Goal: Information Seeking & Learning: Learn about a topic

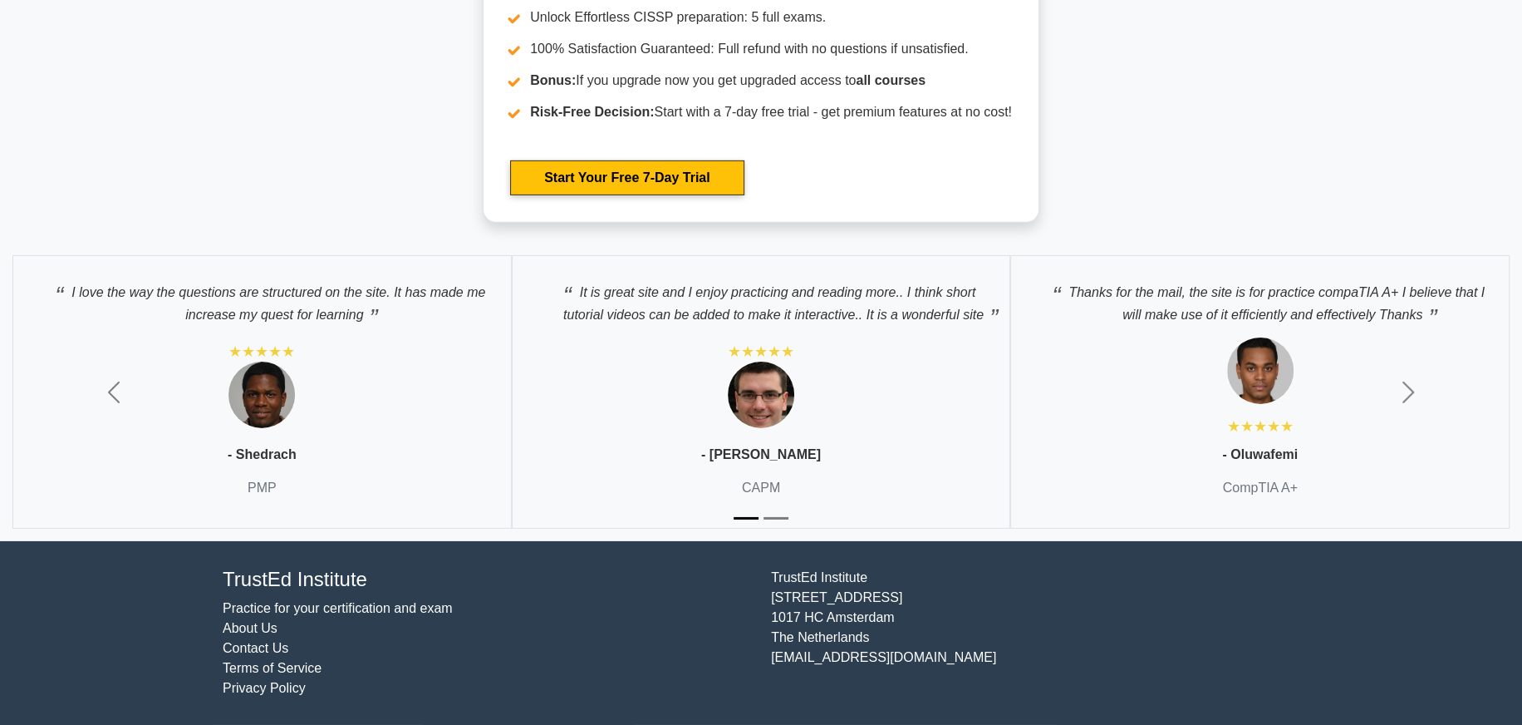
scroll to position [4737, 0]
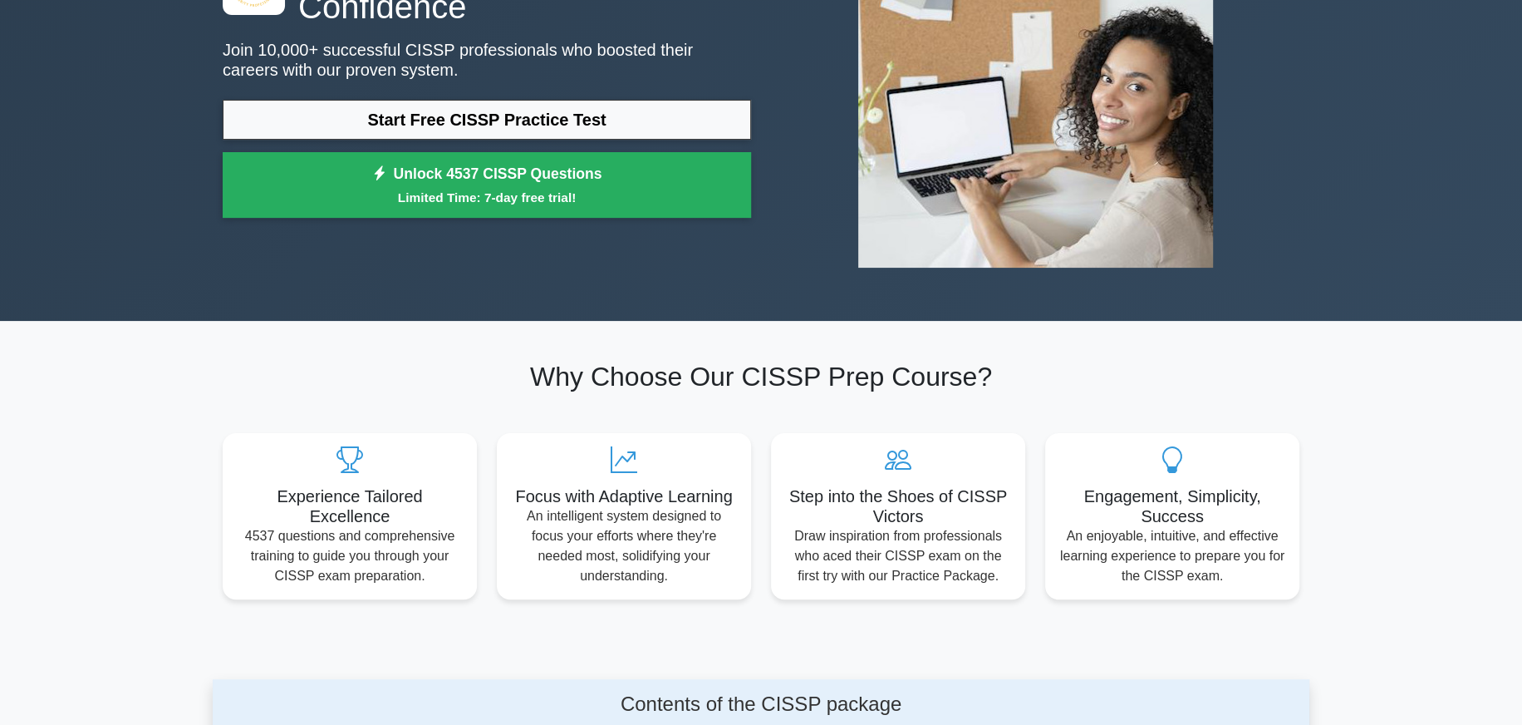
scroll to position [0, 0]
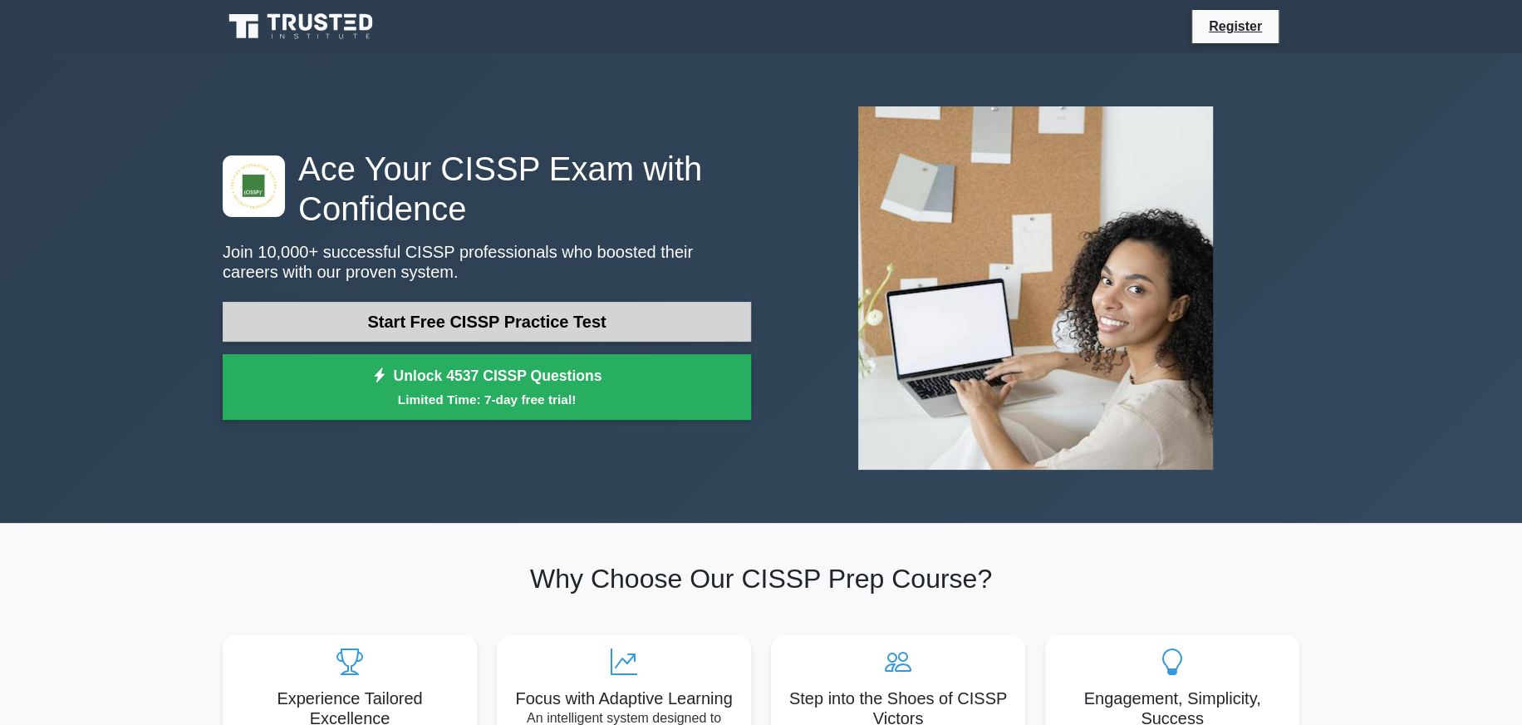
click at [470, 302] on link "Start Free CISSP Practice Test" at bounding box center [487, 322] width 529 height 40
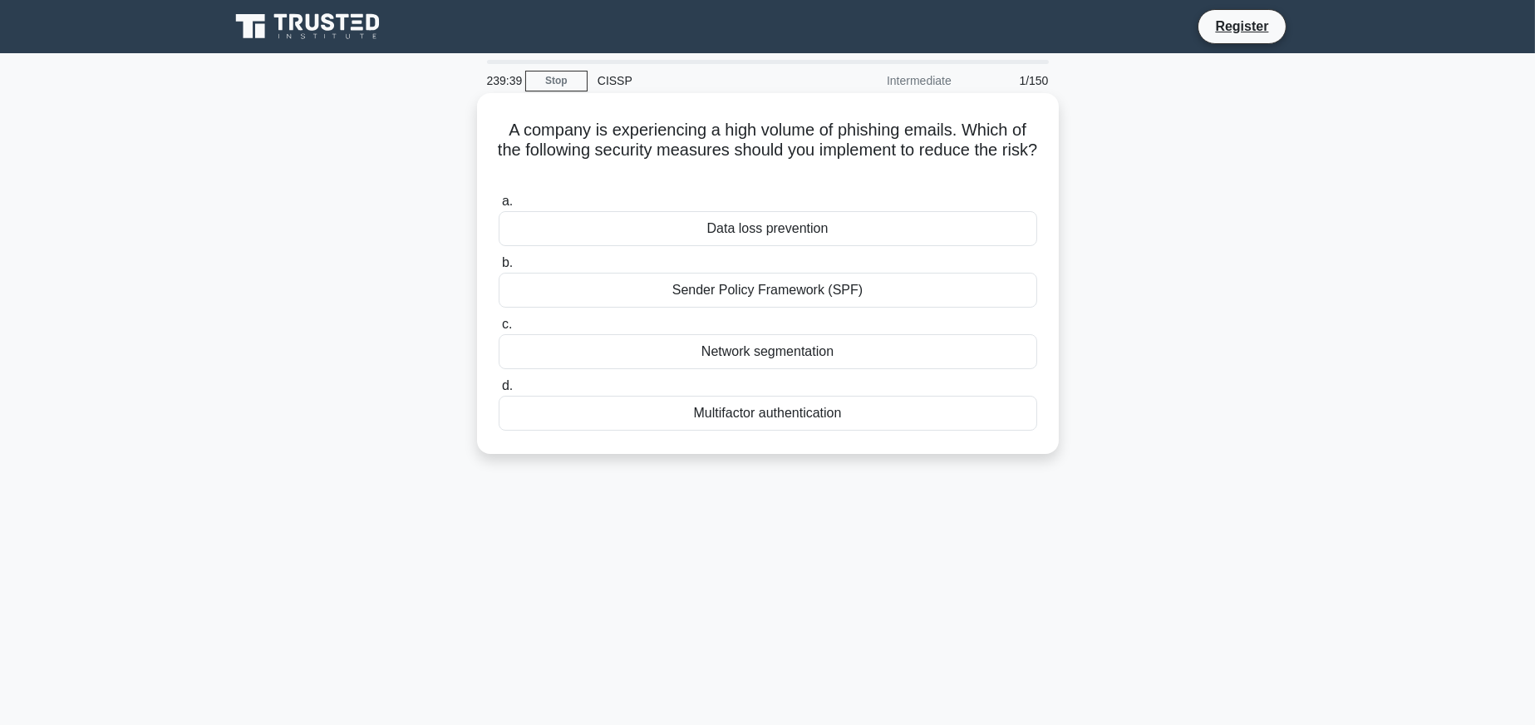
click at [769, 228] on div "Data loss prevention" at bounding box center [768, 228] width 538 height 35
click at [499, 207] on input "a. Data loss prevention" at bounding box center [499, 201] width 0 height 11
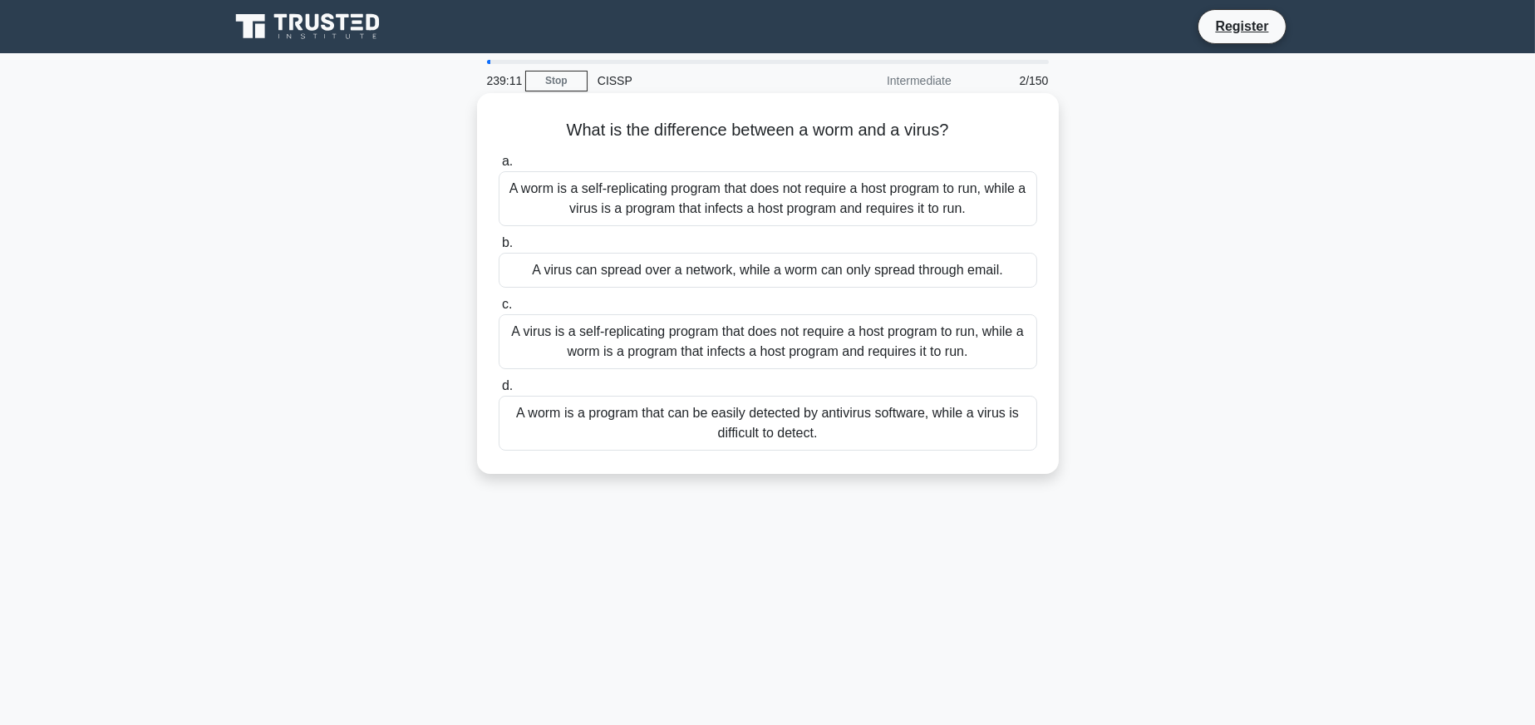
click at [617, 192] on div "A worm is a self-replicating program that does not require a host program to ru…" at bounding box center [768, 198] width 538 height 55
click at [499, 167] on input "a. A worm is a self-replicating program that does not require a host program to…" at bounding box center [499, 161] width 0 height 11
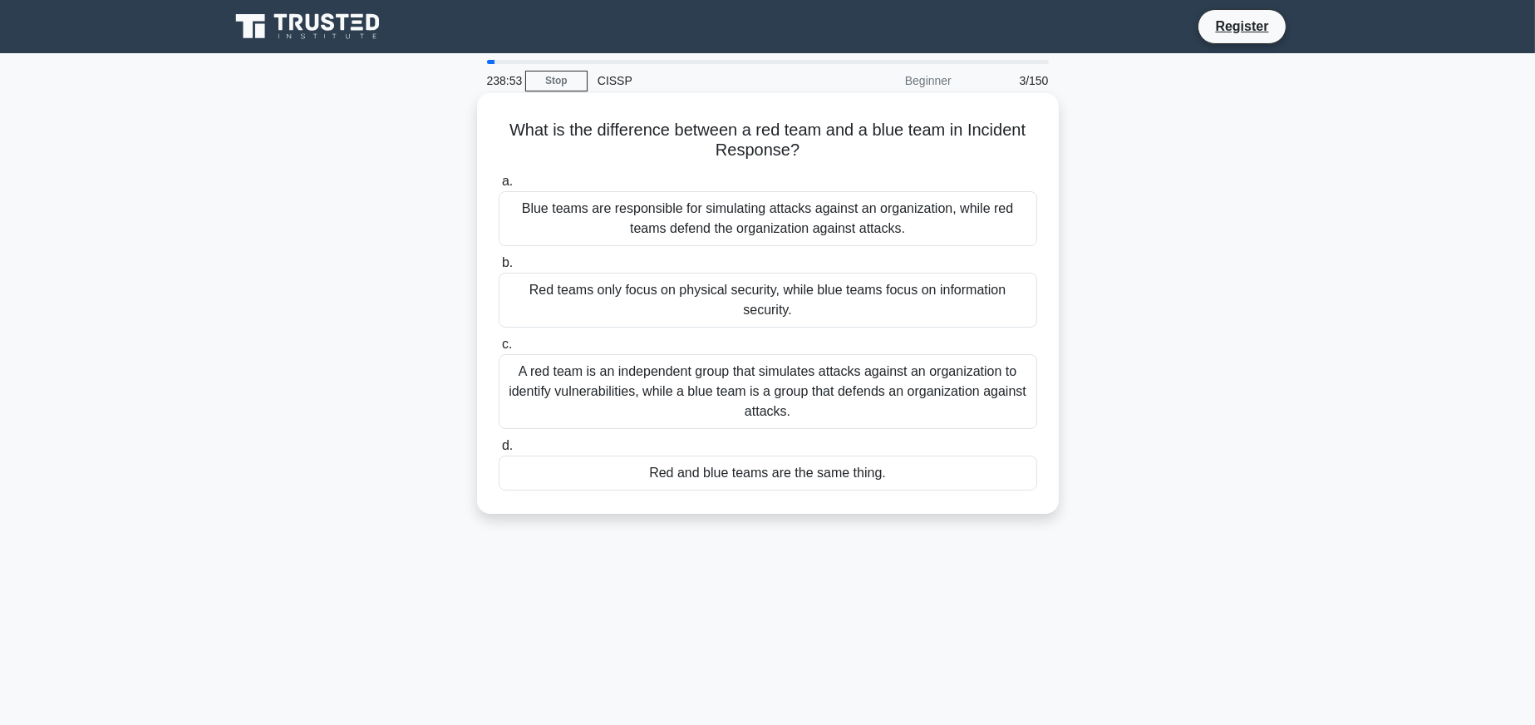
click at [779, 384] on div "A red team is an independent group that simulates attacks against an organizati…" at bounding box center [768, 391] width 538 height 75
click at [499, 350] on input "c. A red team is an independent group that simulates attacks against an organiz…" at bounding box center [499, 344] width 0 height 11
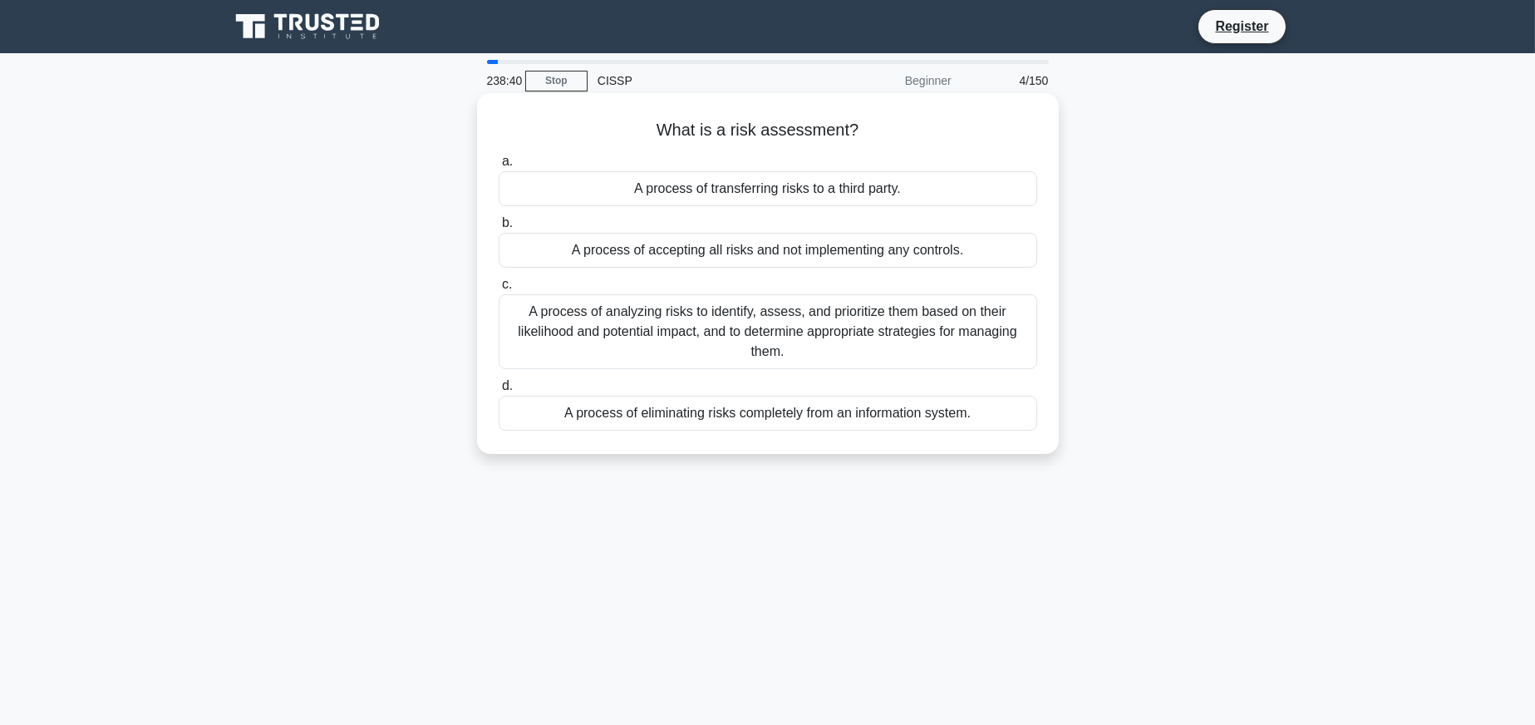
click at [931, 306] on div "A process of analyzing risks to identify, assess, and prioritize them based on …" at bounding box center [768, 331] width 538 height 75
click at [499, 290] on input "c. A process of analyzing risks to identify, assess, and prioritize them based …" at bounding box center [499, 284] width 0 height 11
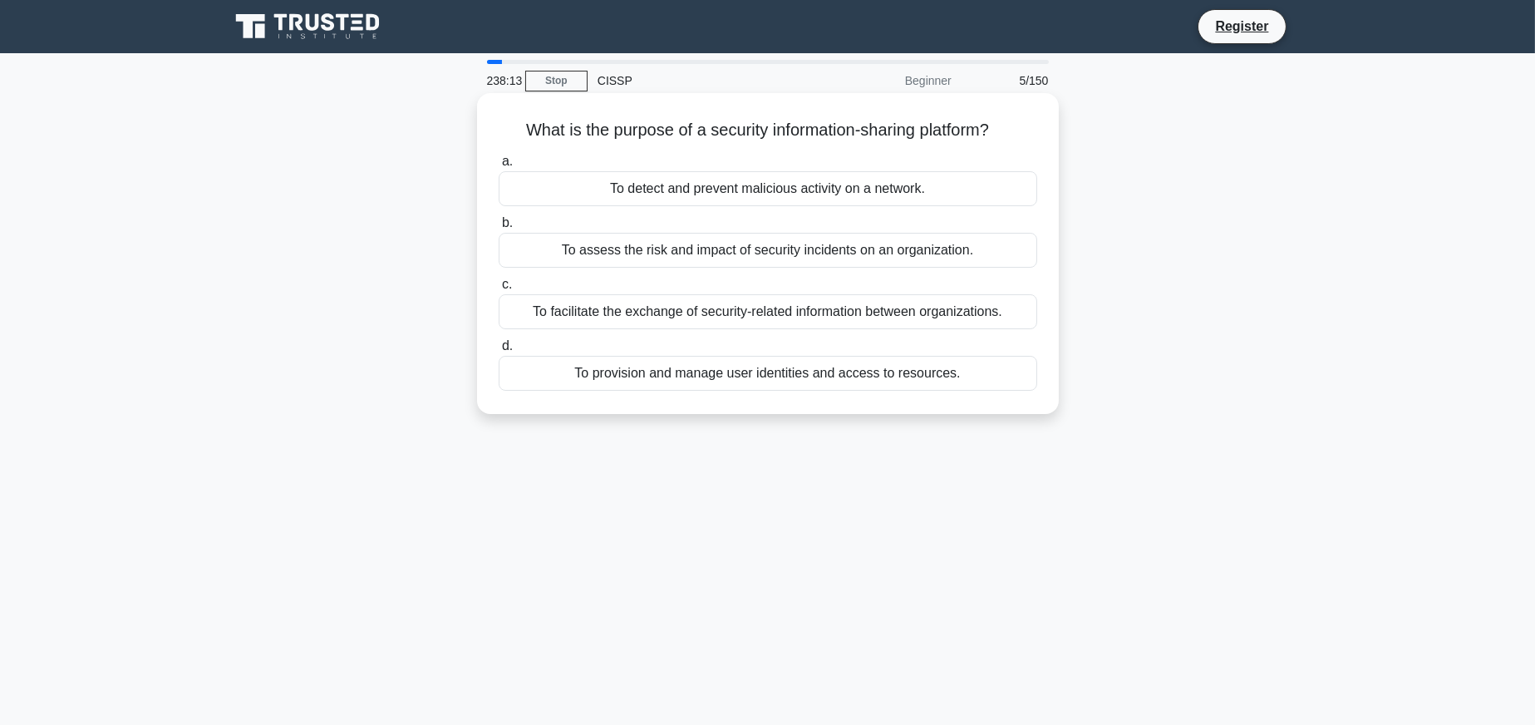
click at [974, 307] on div "To facilitate the exchange of security-related information between organization…" at bounding box center [768, 311] width 538 height 35
click at [499, 290] on input "c. To facilitate the exchange of security-related information between organizat…" at bounding box center [499, 284] width 0 height 11
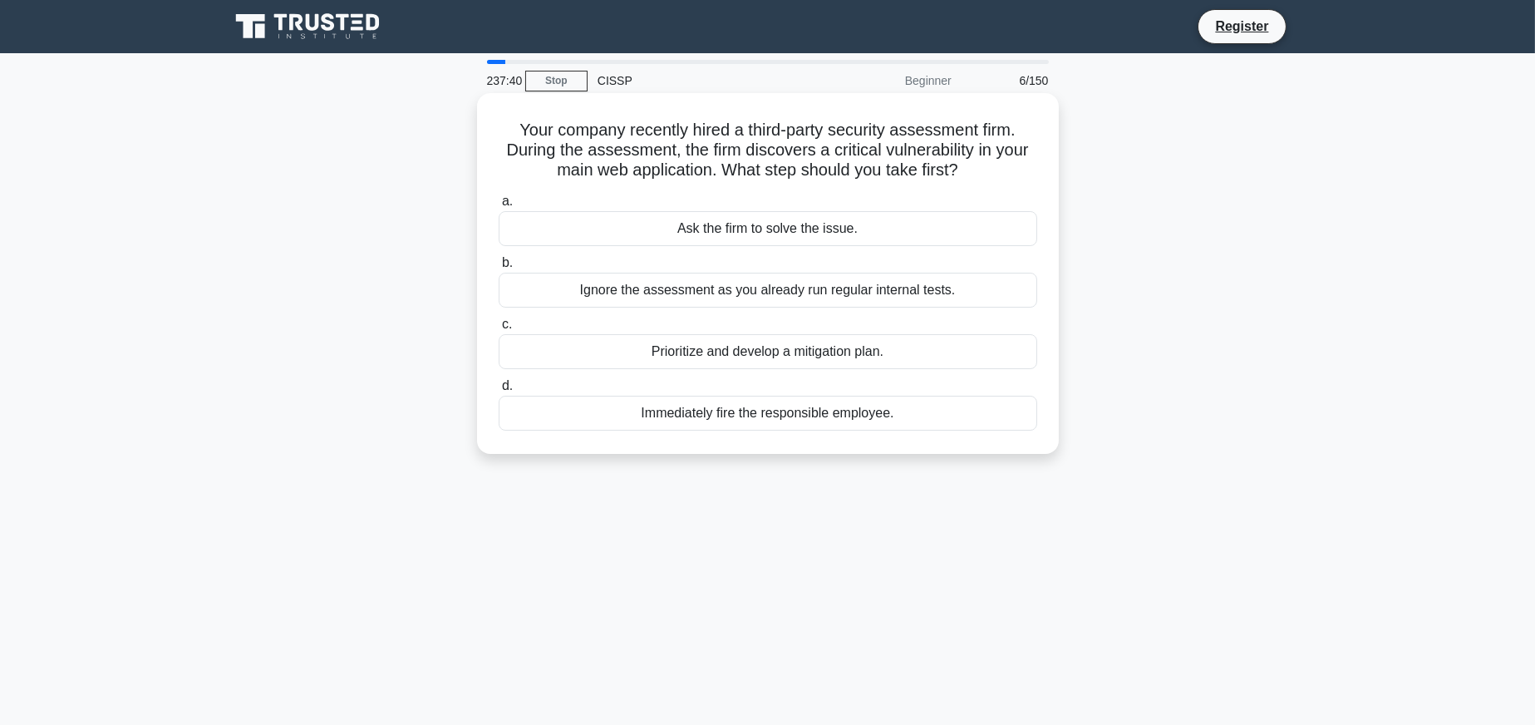
click at [775, 343] on div "Prioritize and develop a mitigation plan." at bounding box center [768, 351] width 538 height 35
click at [499, 330] on input "c. Prioritize and develop a mitigation plan." at bounding box center [499, 324] width 0 height 11
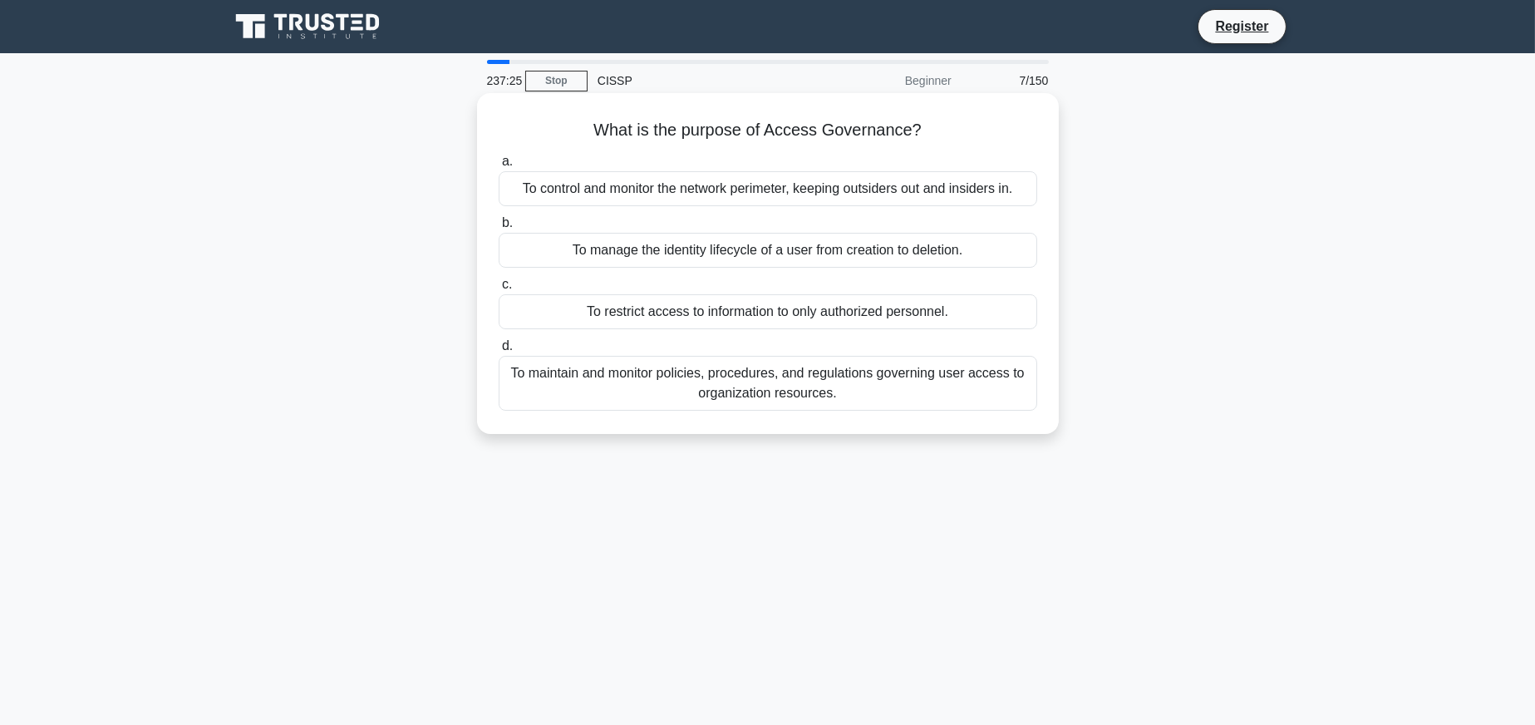
click at [901, 377] on div "To maintain and monitor policies, procedures, and regulations governing user ac…" at bounding box center [768, 383] width 538 height 55
click at [499, 352] on input "d. To maintain and monitor policies, procedures, and regulations governing user…" at bounding box center [499, 346] width 0 height 11
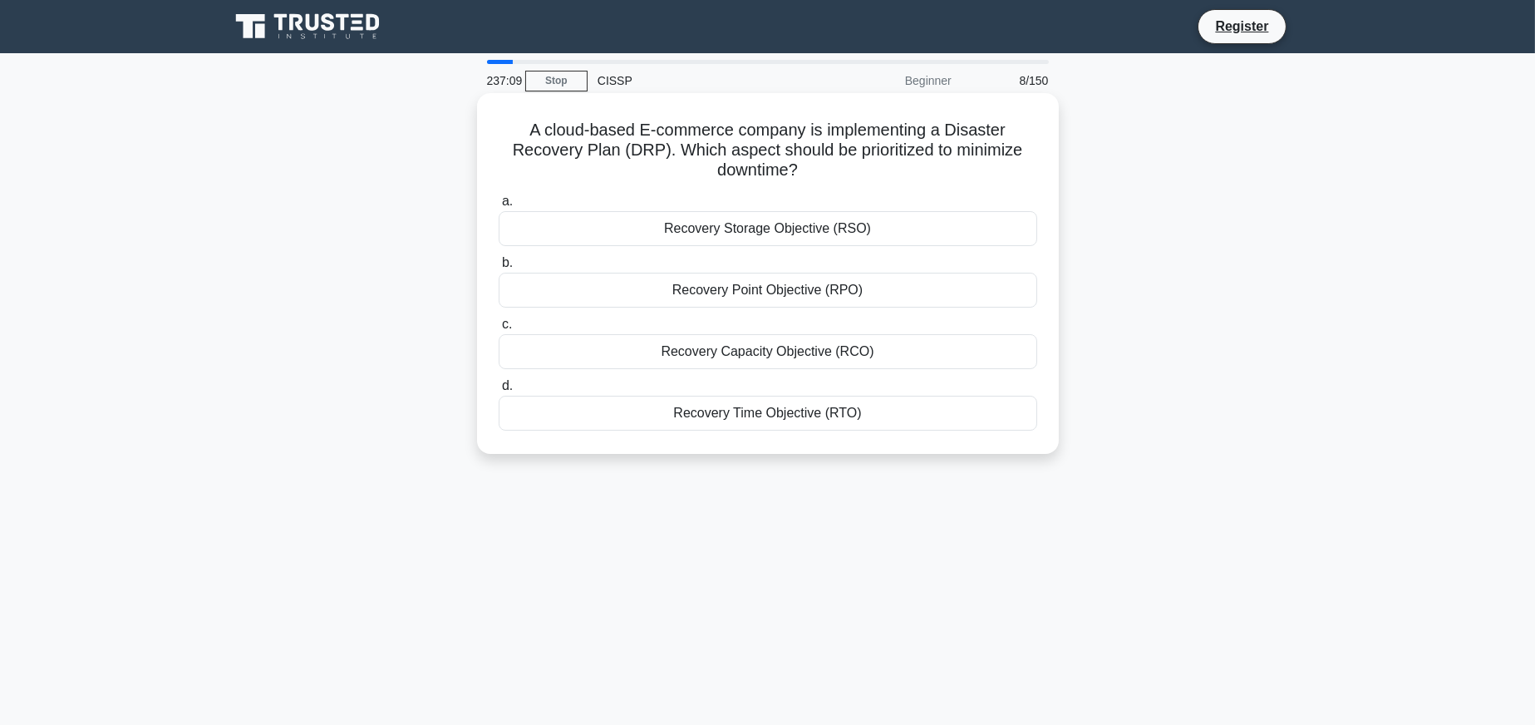
click at [793, 403] on div "Recovery Time Objective (RTO)" at bounding box center [768, 413] width 538 height 35
click at [499, 391] on input "d. Recovery Time Objective (RTO)" at bounding box center [499, 386] width 0 height 11
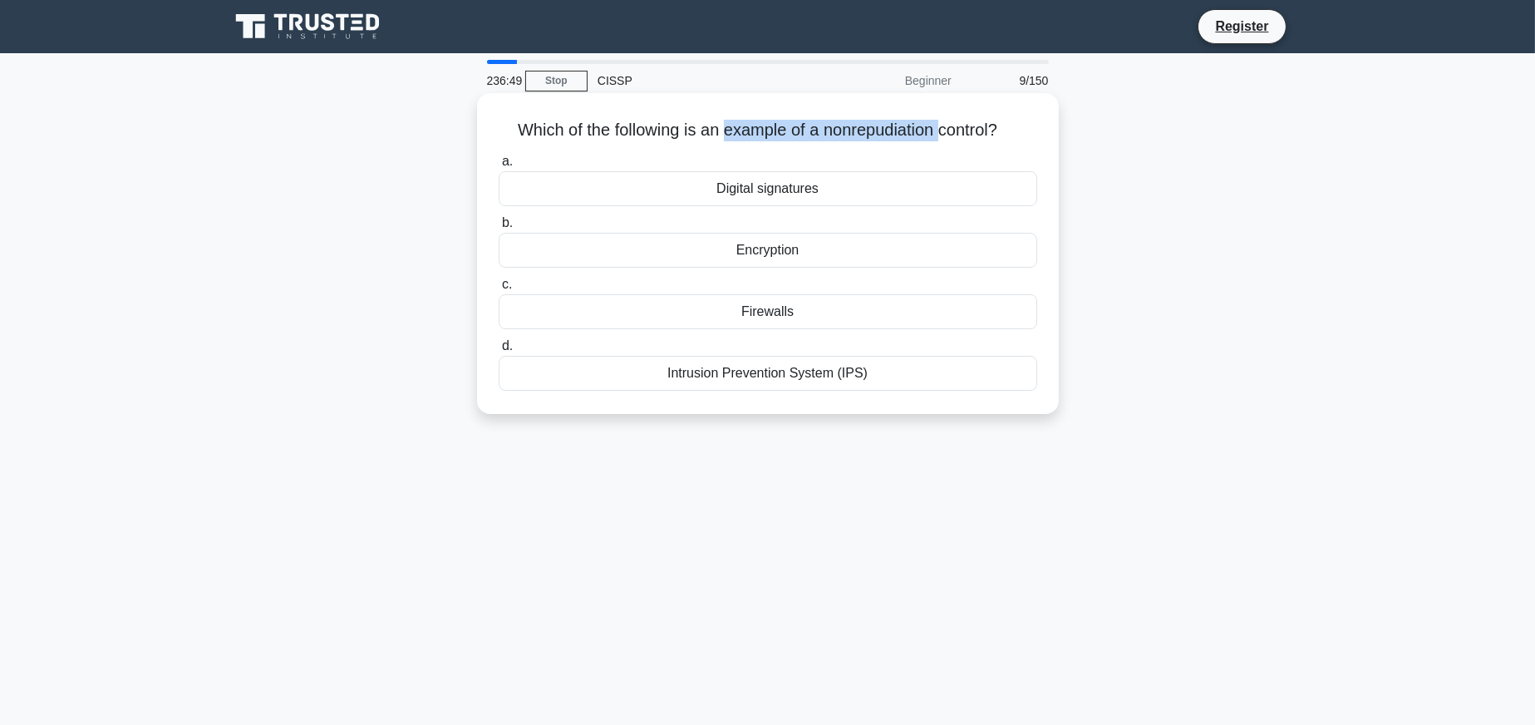
drag, startPoint x: 720, startPoint y: 123, endPoint x: 939, endPoint y: 122, distance: 219.4
click at [946, 122] on h5 "Which of the following is an example of a nonrepudiation control? .spinner_0XTQ…" at bounding box center [768, 131] width 542 height 22
copy h5 "example of a nonrepudiation"
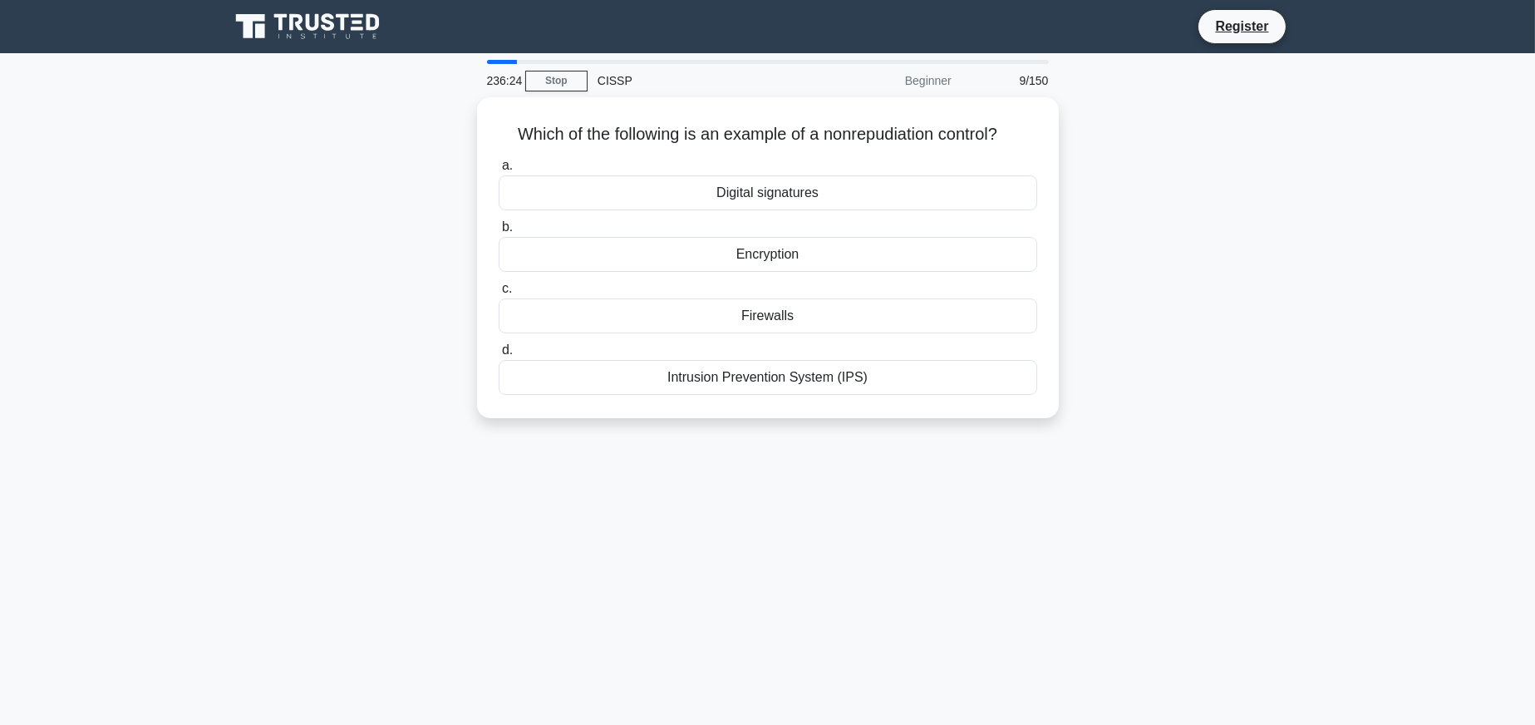
click at [1261, 312] on div "Which of the following is an example of a nonrepudiation control? .spinner_0XTQ…" at bounding box center [767, 267] width 1097 height 341
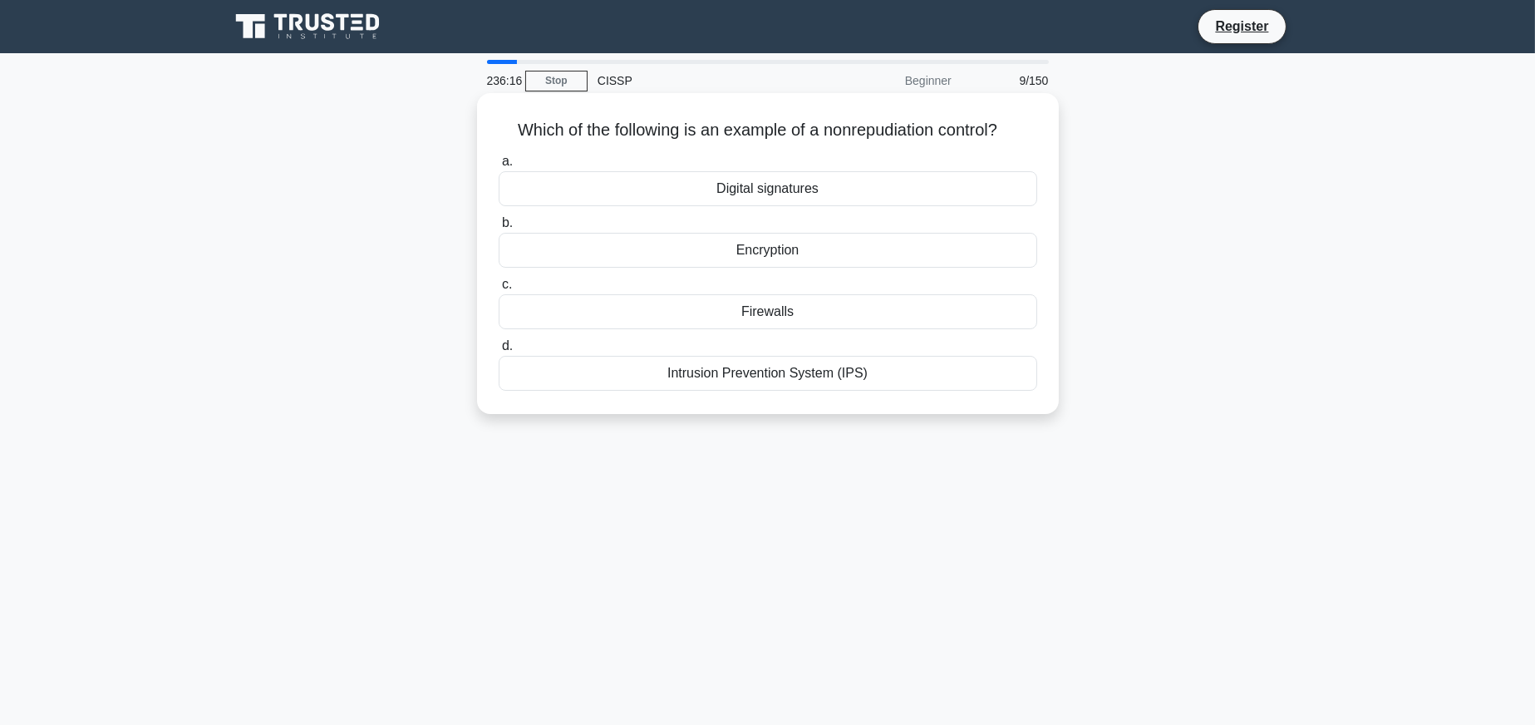
click at [756, 176] on div "Digital signatures" at bounding box center [768, 188] width 538 height 35
click at [499, 167] on input "a. Digital signatures" at bounding box center [499, 161] width 0 height 11
click at [838, 314] on div "To prevent common vulnerabilities in code." at bounding box center [768, 311] width 538 height 35
click at [499, 290] on input "c. To prevent common vulnerabilities in code." at bounding box center [499, 284] width 0 height 11
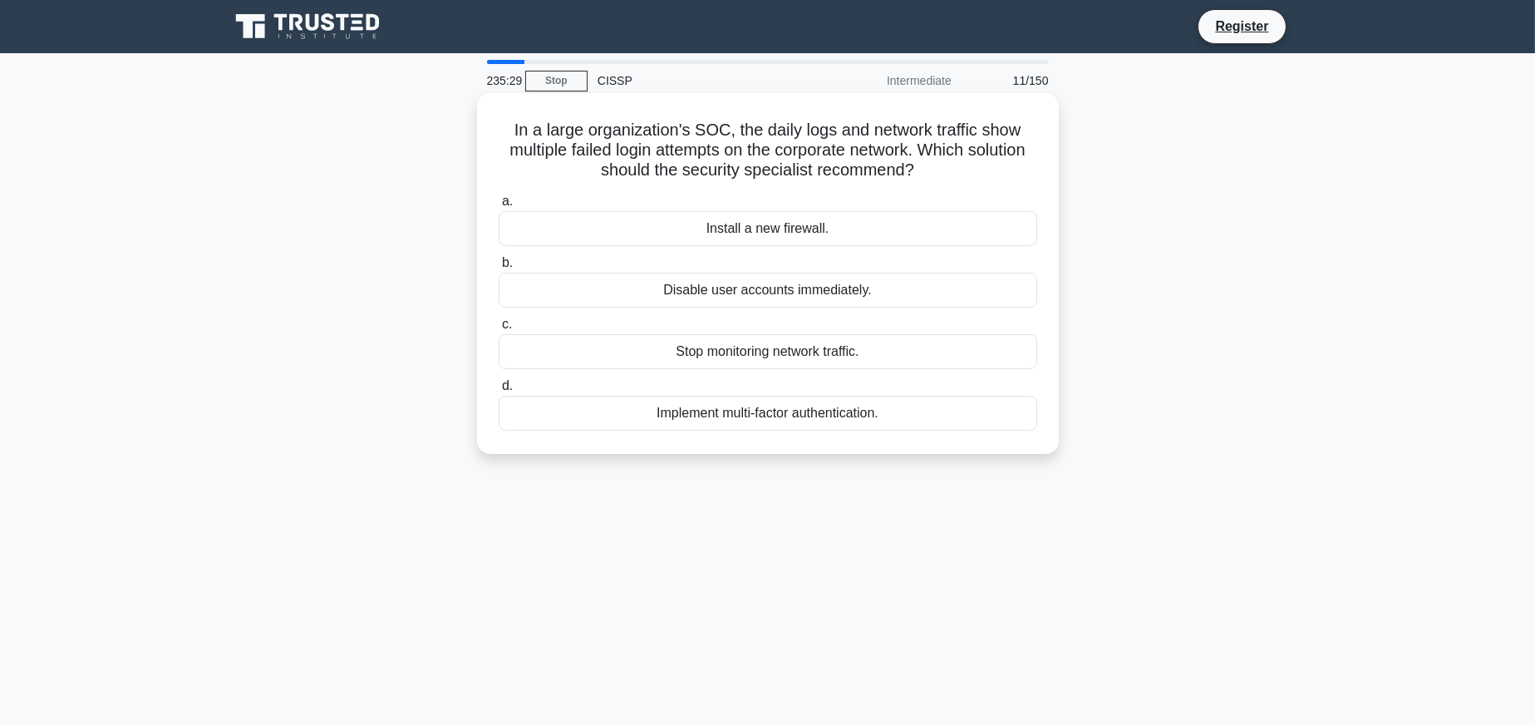
click at [766, 414] on div "Implement multi-factor authentication." at bounding box center [768, 413] width 538 height 35
click at [499, 391] on input "d. Implement multi-factor authentication." at bounding box center [499, 386] width 0 height 11
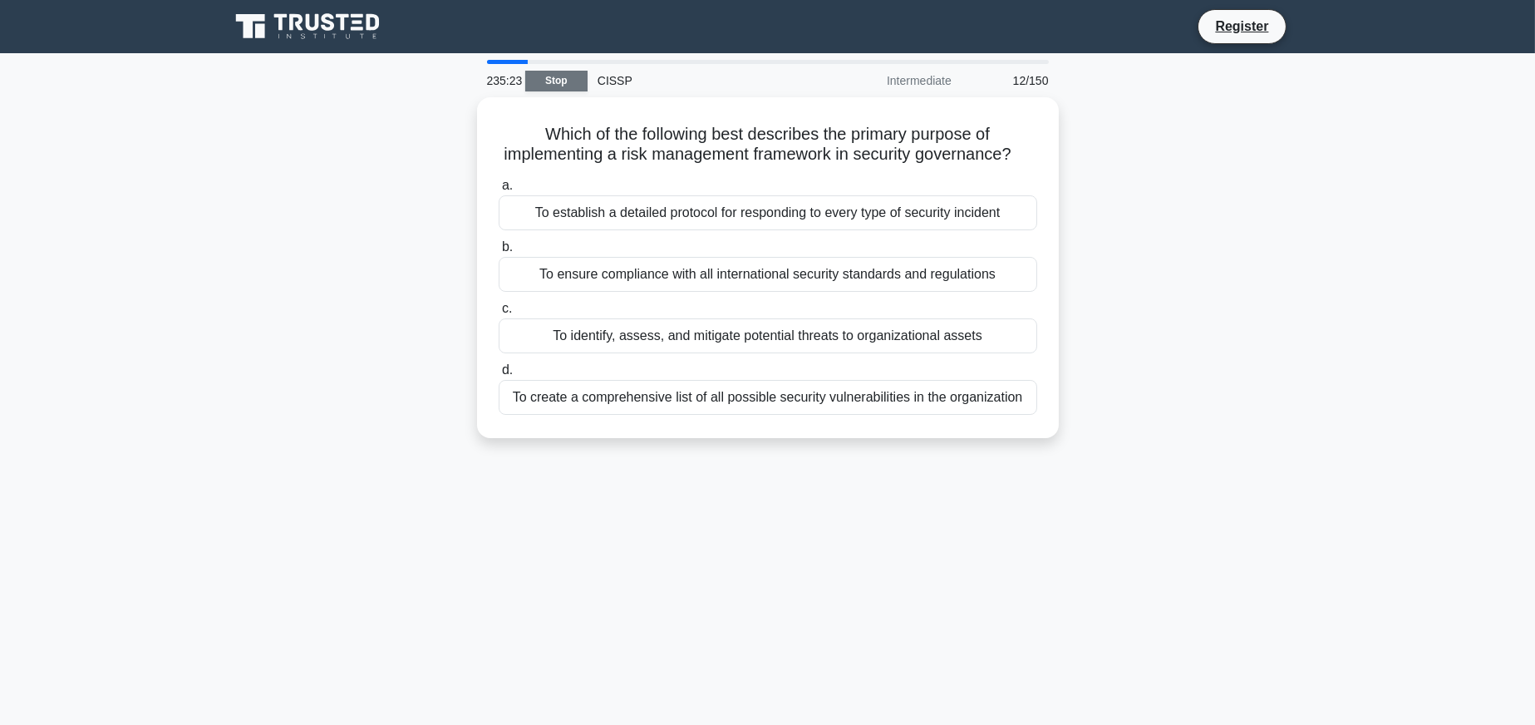
click at [554, 76] on link "Stop" at bounding box center [556, 81] width 62 height 21
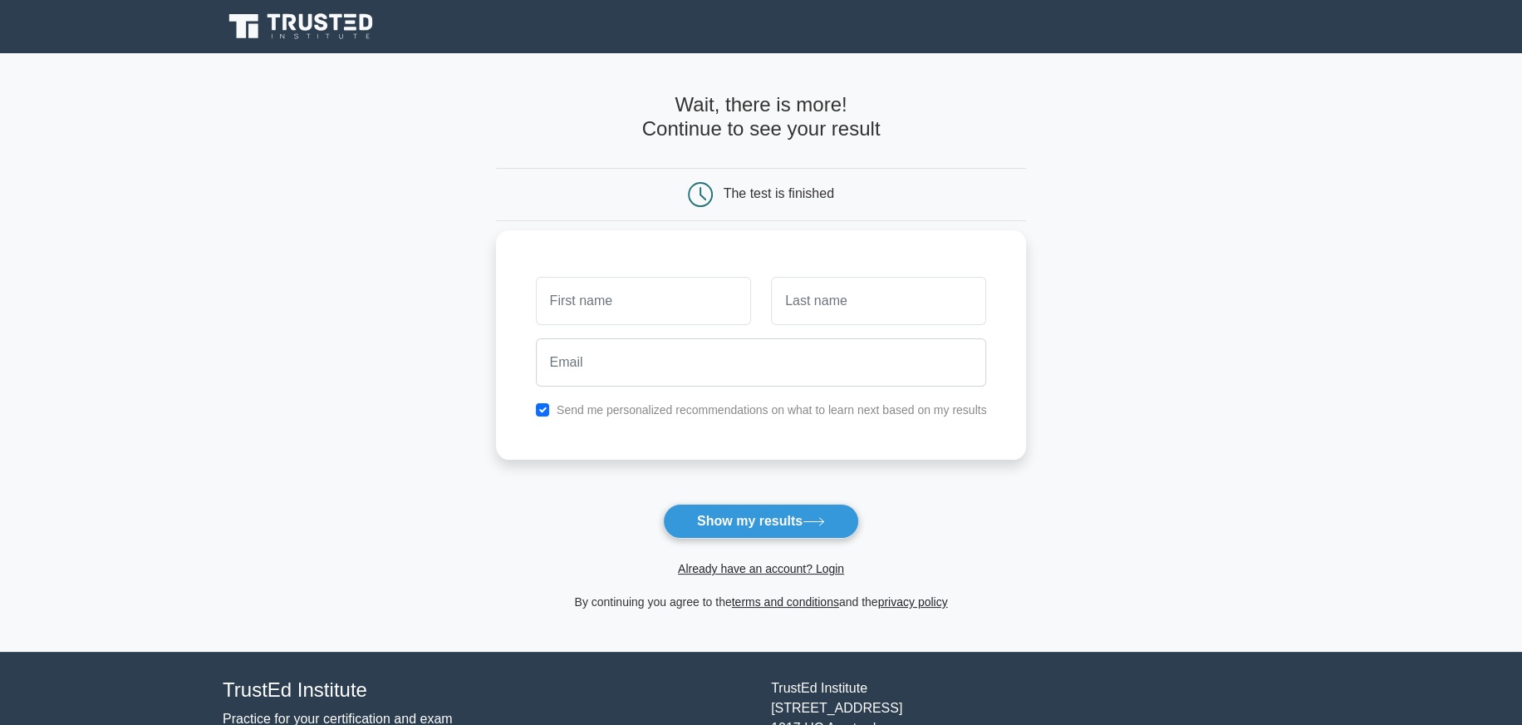
click at [612, 291] on input "text" at bounding box center [643, 301] width 215 height 48
type input "mike"
click at [854, 298] on input "text" at bounding box center [878, 301] width 215 height 48
type input "reddy"
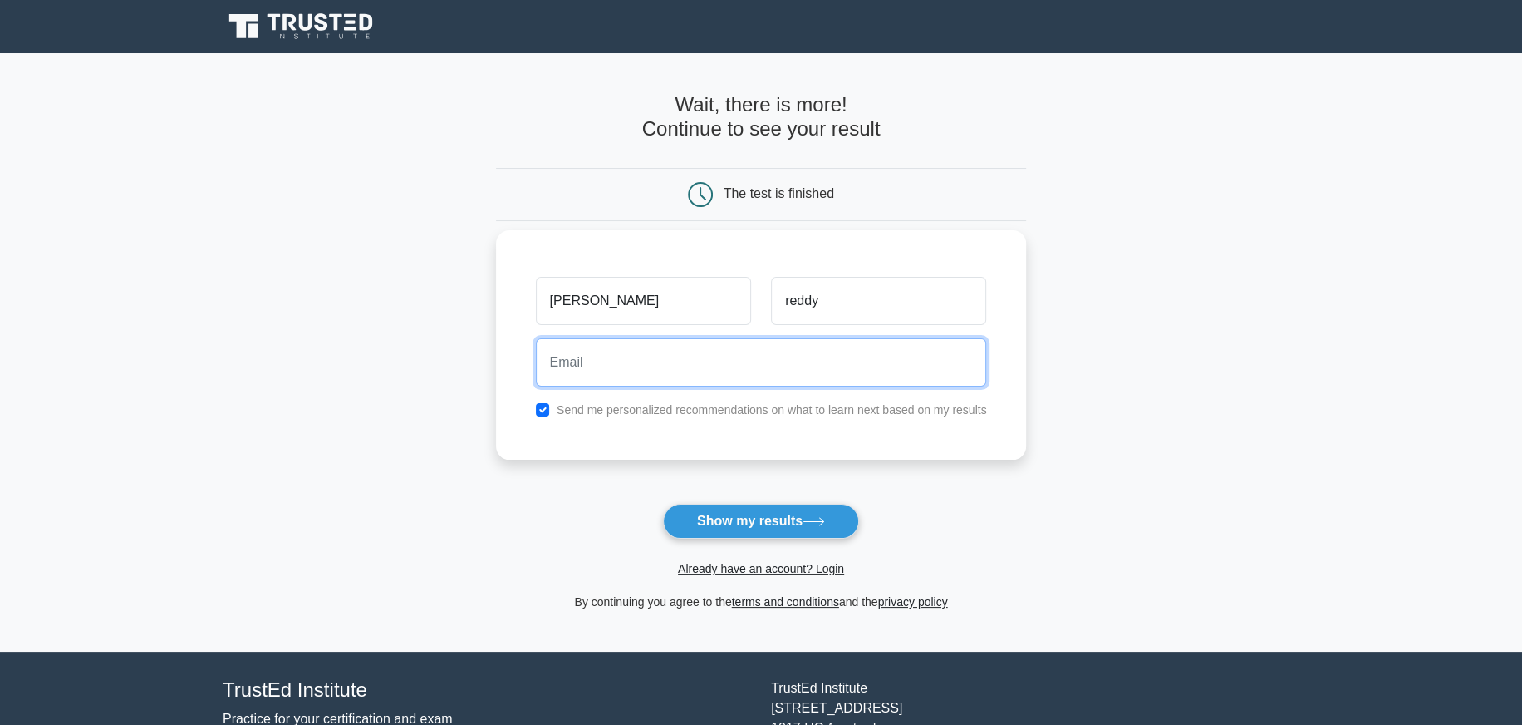
click at [740, 357] on input "email" at bounding box center [761, 362] width 451 height 48
type input "kingreddy@yahoo.com"
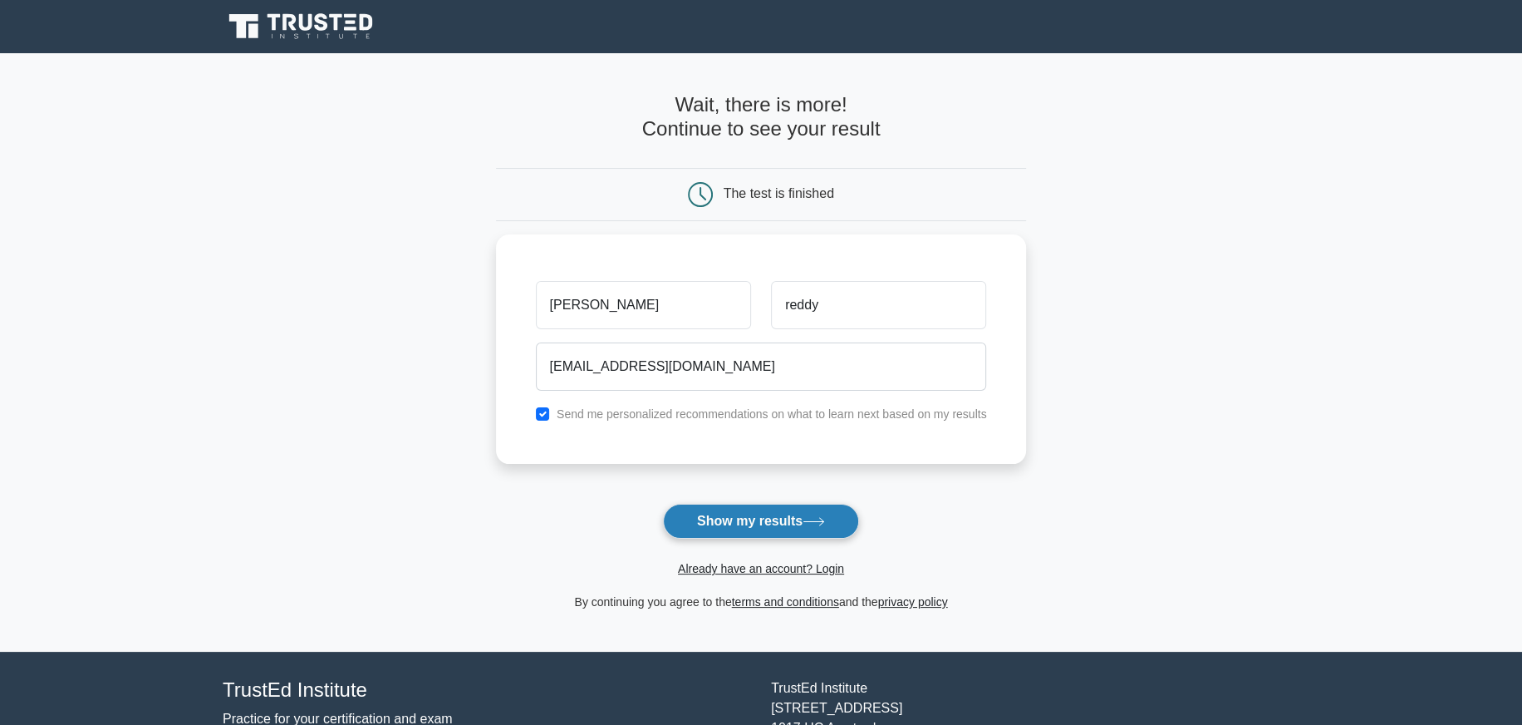
click at [770, 504] on button "Show my results" at bounding box center [761, 521] width 196 height 35
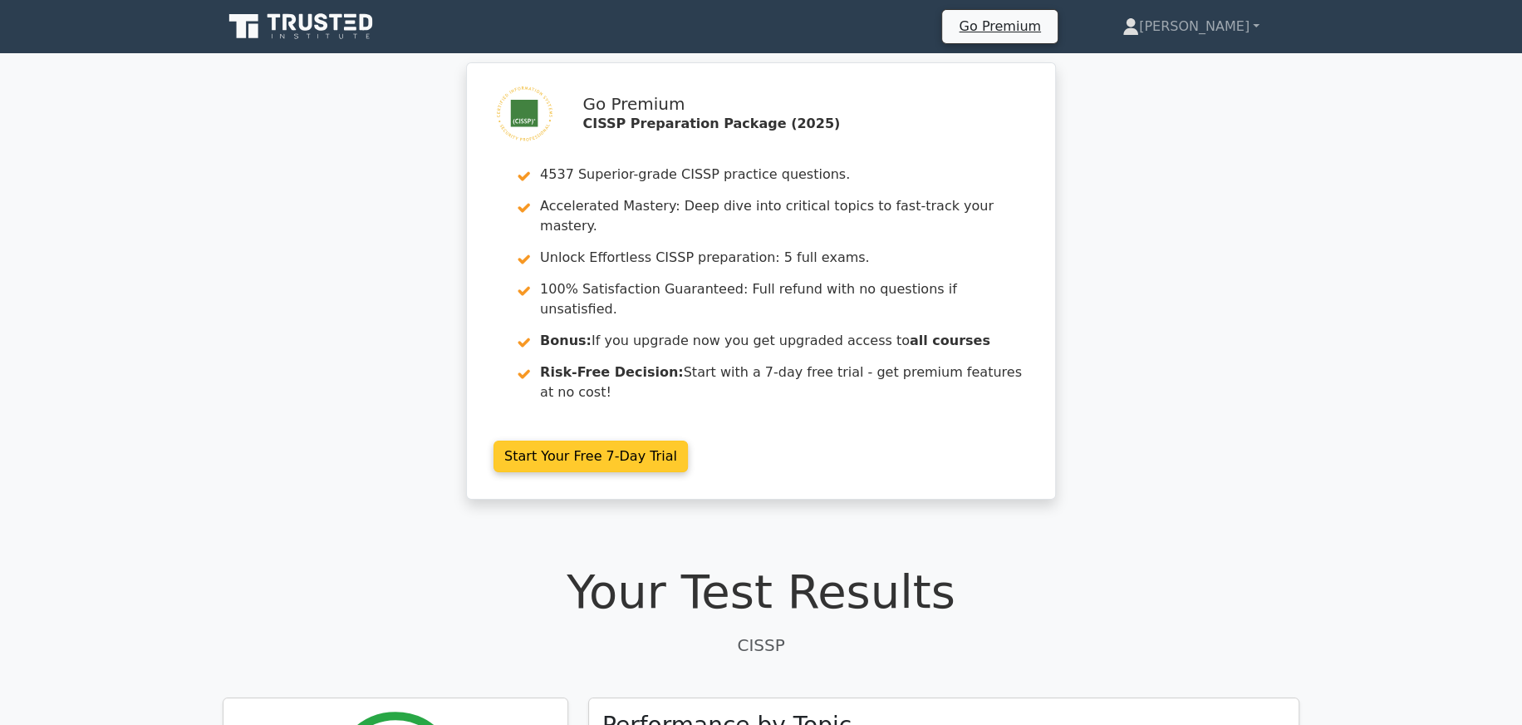
click at [598, 440] on link "Start Your Free 7-Day Trial" at bounding box center [591, 456] width 194 height 32
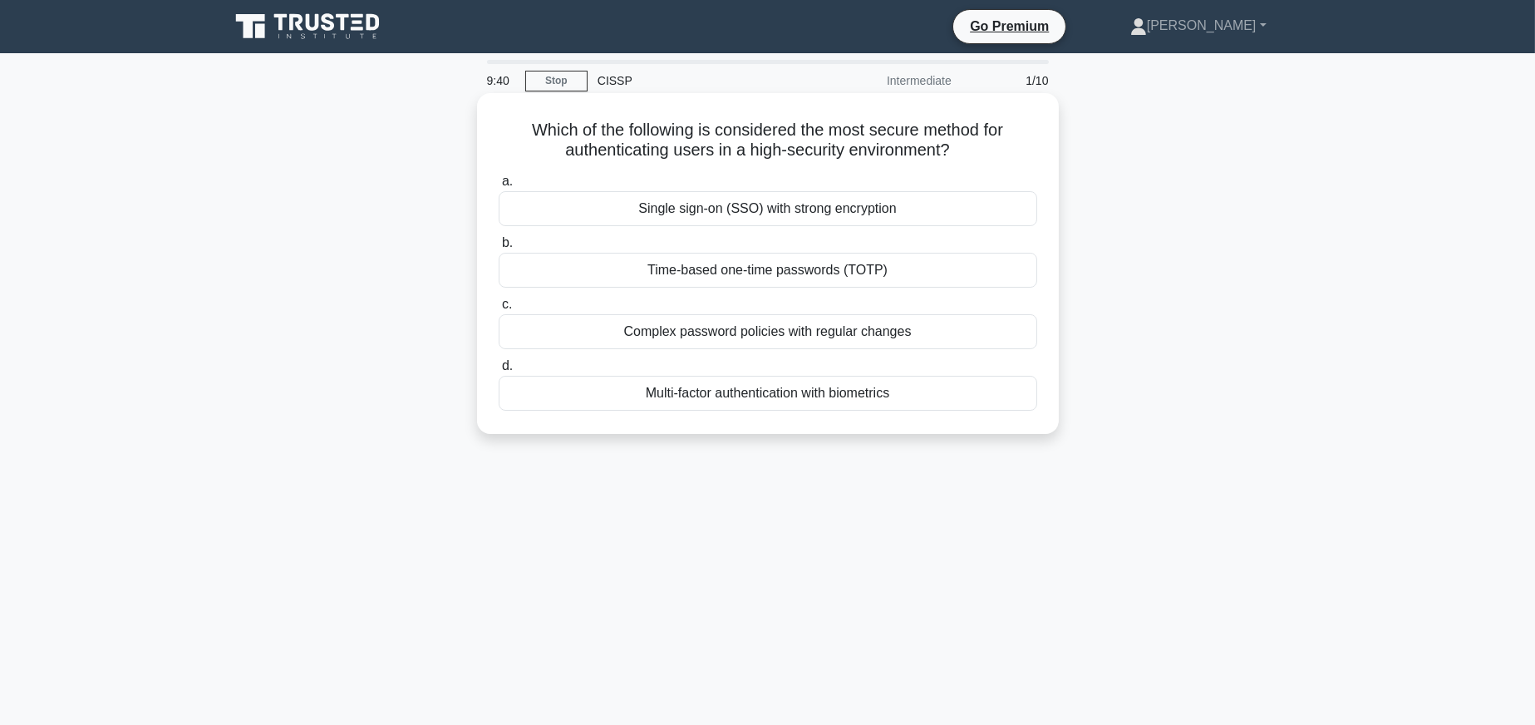
click at [843, 202] on div "Single sign-on (SSO) with strong encryption" at bounding box center [768, 208] width 538 height 35
click at [499, 187] on input "a. Single sign-on (SSO) with strong encryption" at bounding box center [499, 181] width 0 height 11
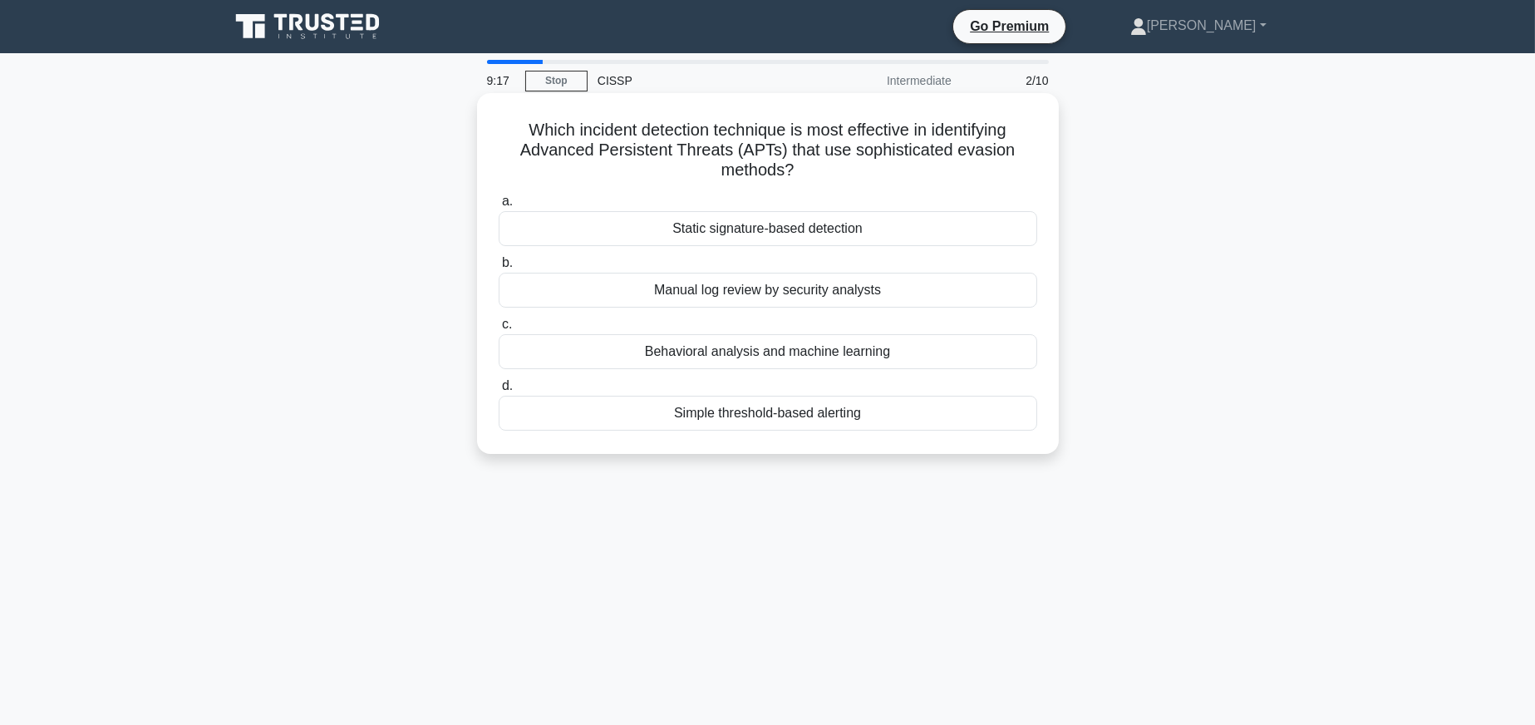
click at [805, 347] on div "Behavioral analysis and machine learning" at bounding box center [768, 351] width 538 height 35
click at [499, 330] on input "c. Behavioral analysis and machine learning" at bounding box center [499, 324] width 0 height 11
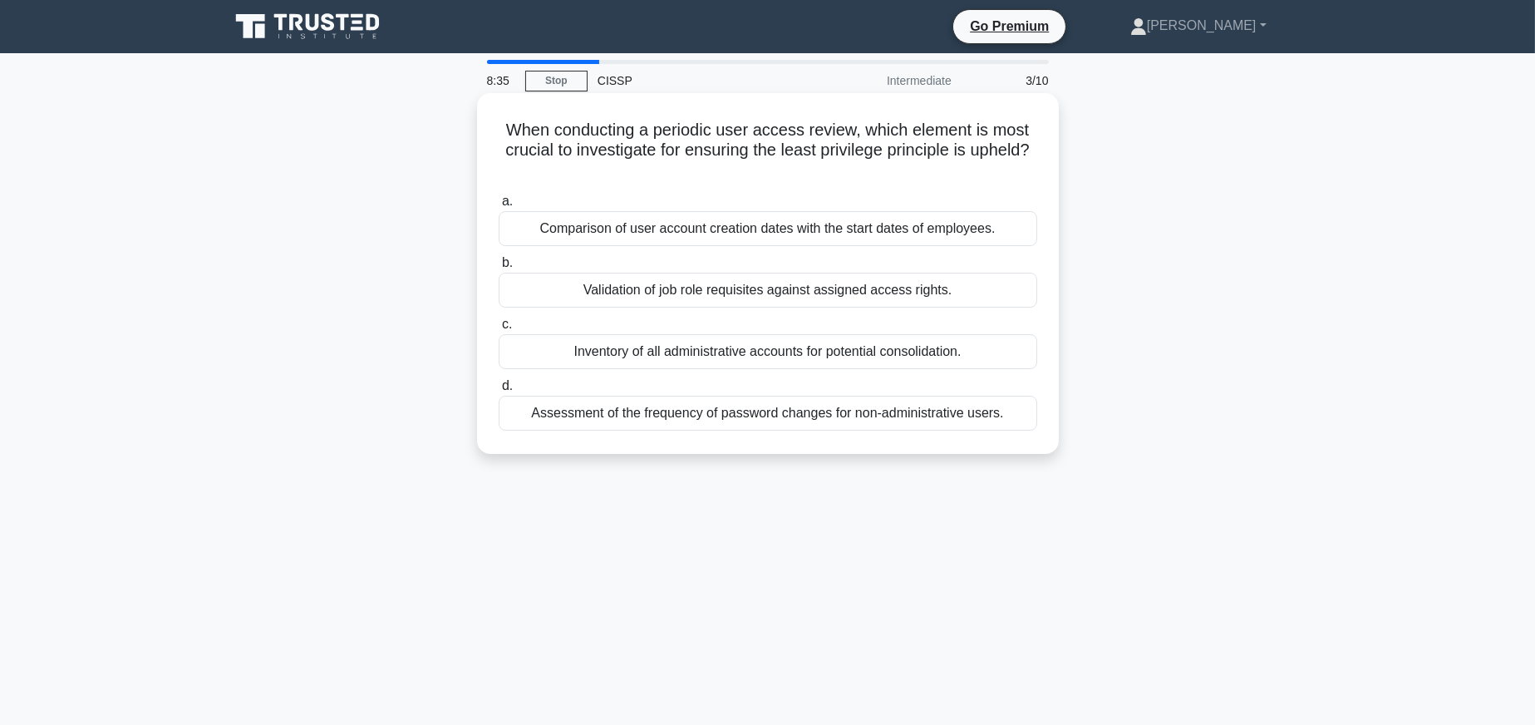
click at [750, 411] on div "Assessment of the frequency of password changes for non-administrative users." at bounding box center [768, 413] width 538 height 35
click at [499, 391] on input "d. Assessment of the frequency of password changes for non-administrative users." at bounding box center [499, 386] width 0 height 11
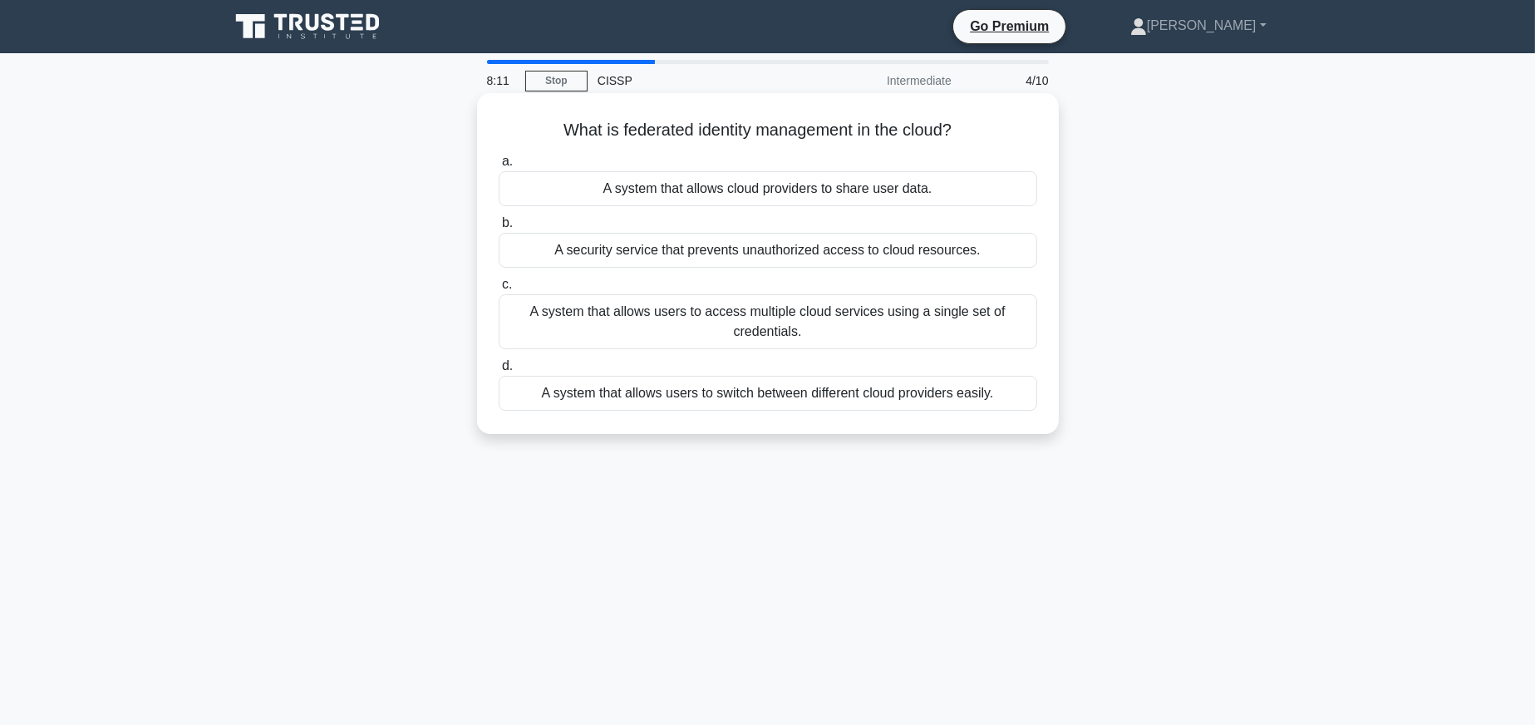
click at [694, 386] on div "A system that allows users to switch between different cloud providers easily." at bounding box center [768, 393] width 538 height 35
click at [499, 371] on input "d. A system that allows users to switch between different cloud providers easil…" at bounding box center [499, 366] width 0 height 11
